Goal: Task Accomplishment & Management: Use online tool/utility

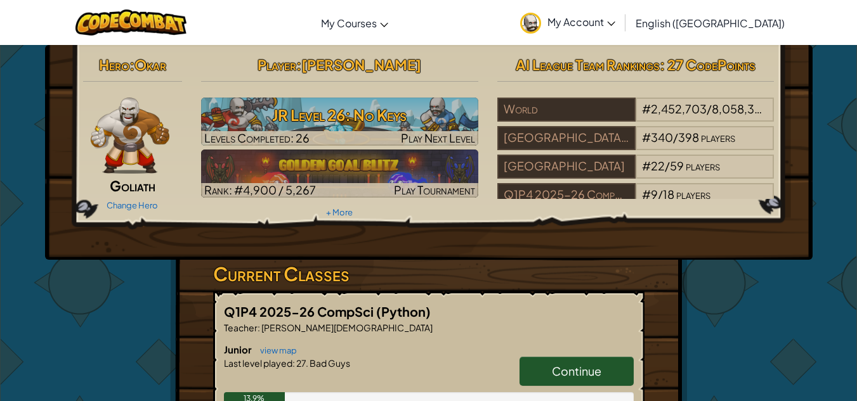
scroll to position [190, 0]
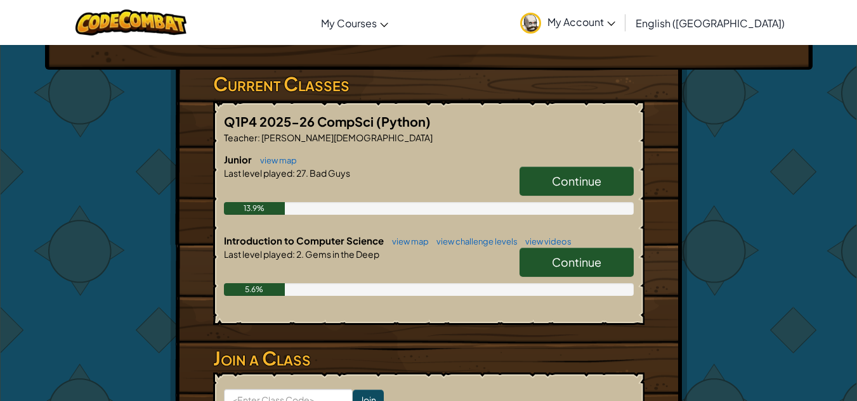
click at [609, 185] on link "Continue" at bounding box center [576, 181] width 114 height 29
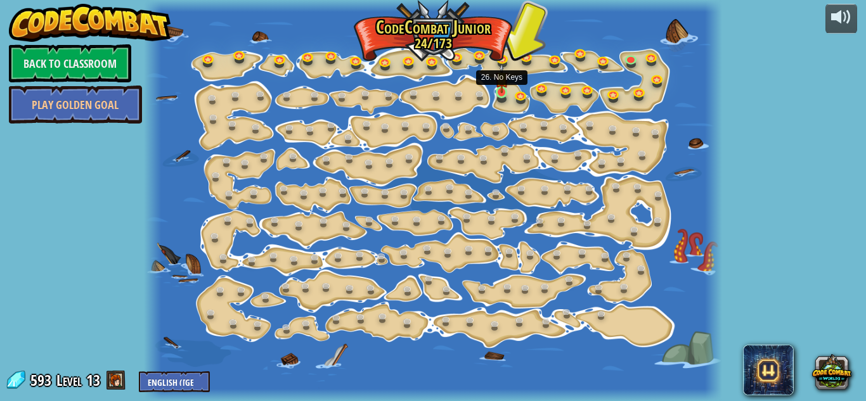
click at [501, 90] on img at bounding box center [501, 78] width 13 height 30
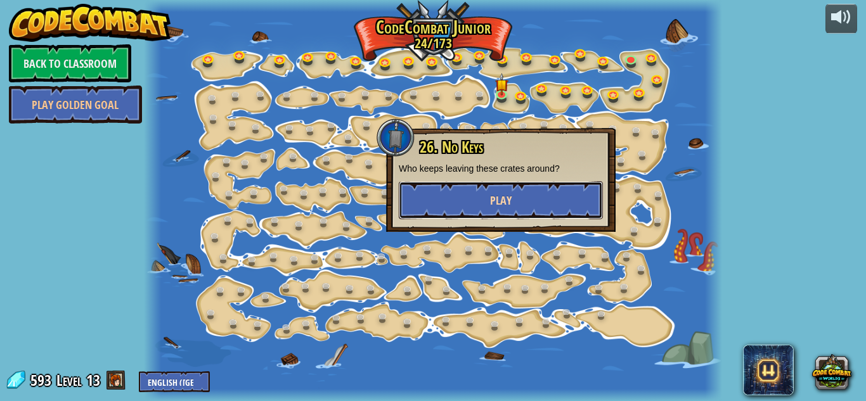
click at [491, 204] on span "Play" at bounding box center [501, 201] width 22 height 16
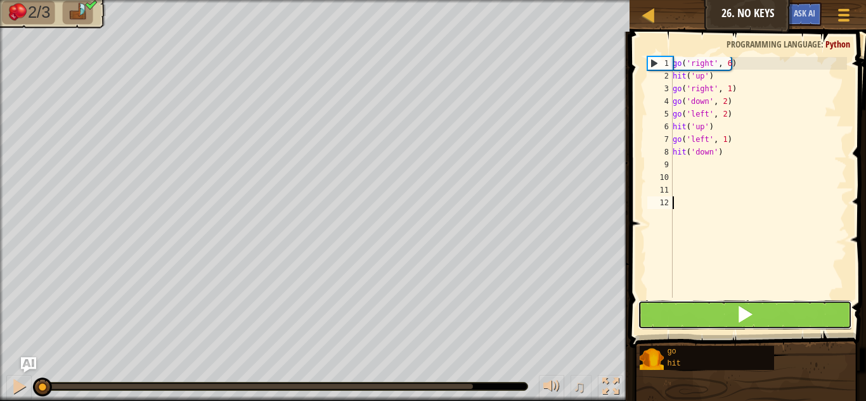
click at [779, 309] on button at bounding box center [745, 315] width 214 height 29
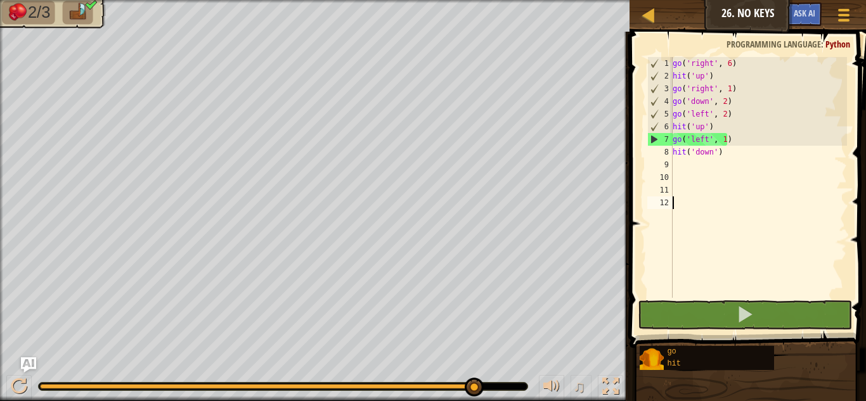
drag, startPoint x: 198, startPoint y: 387, endPoint x: 502, endPoint y: 424, distance: 306.6
click at [502, 0] on html "Map Junior 26. No Keys Game Menu Ask AI 1 ההההההההההההההההההההההההההההההההההההה…" at bounding box center [433, 0] width 866 height 0
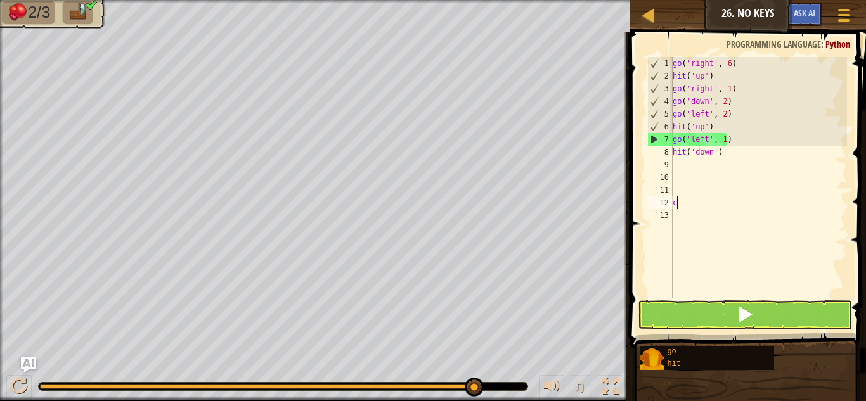
scroll to position [6, 0]
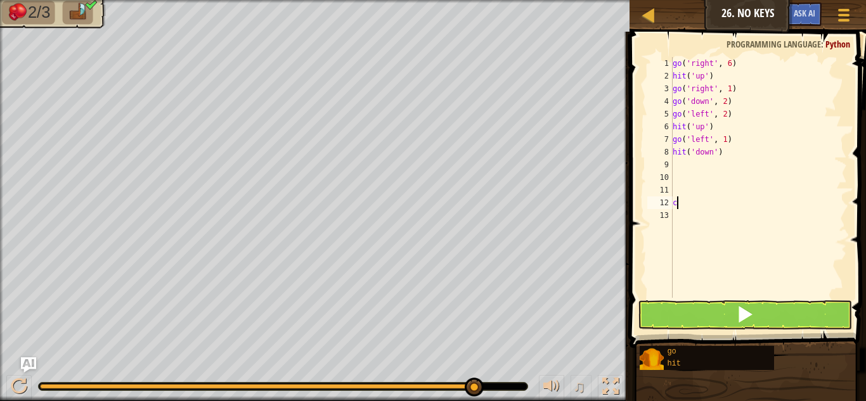
type textarea "c"
